Goal: Task Accomplishment & Management: Use online tool/utility

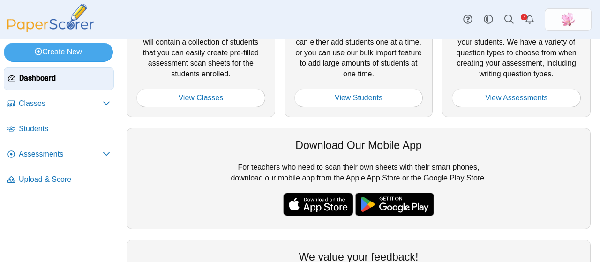
scroll to position [47, 0]
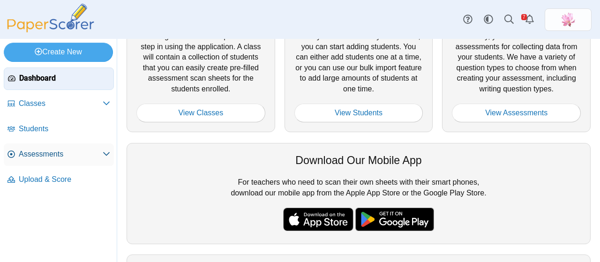
click at [63, 151] on span "Assessments" at bounding box center [61, 154] width 84 height 10
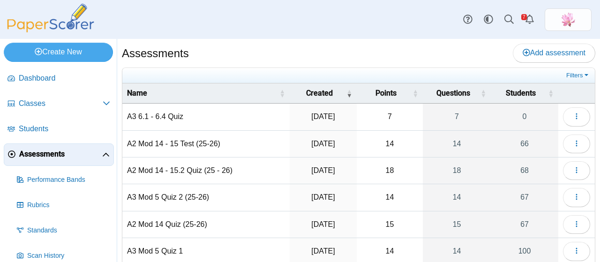
click at [169, 117] on td "A3 6.1 - 6.4 Quiz" at bounding box center [205, 117] width 167 height 27
click at [460, 61] on div "Assessments Add assessment" at bounding box center [358, 54] width 473 height 21
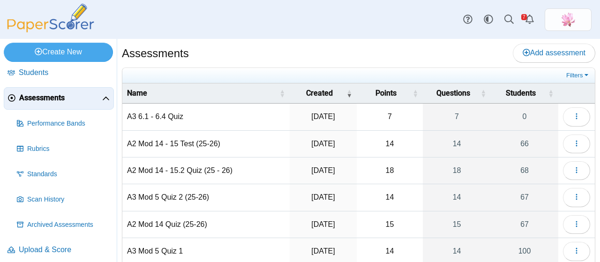
scroll to position [61, 0]
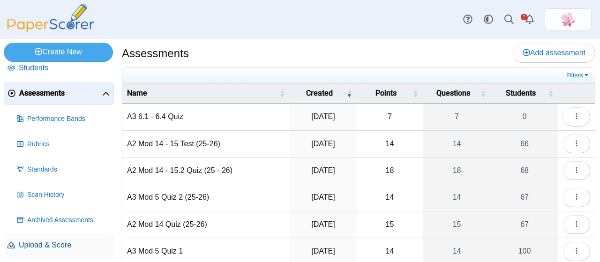
click at [63, 244] on span "Upload & Score" at bounding box center [64, 245] width 91 height 10
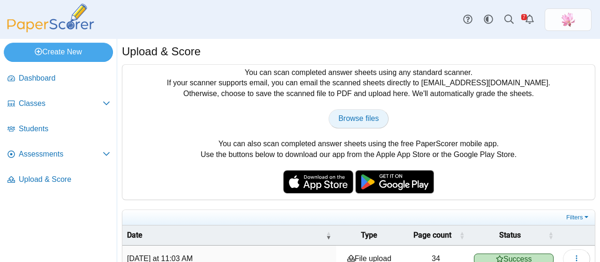
click at [352, 118] on span "Browse files" at bounding box center [358, 118] width 40 height 8
type input "**********"
